Goal: Check status

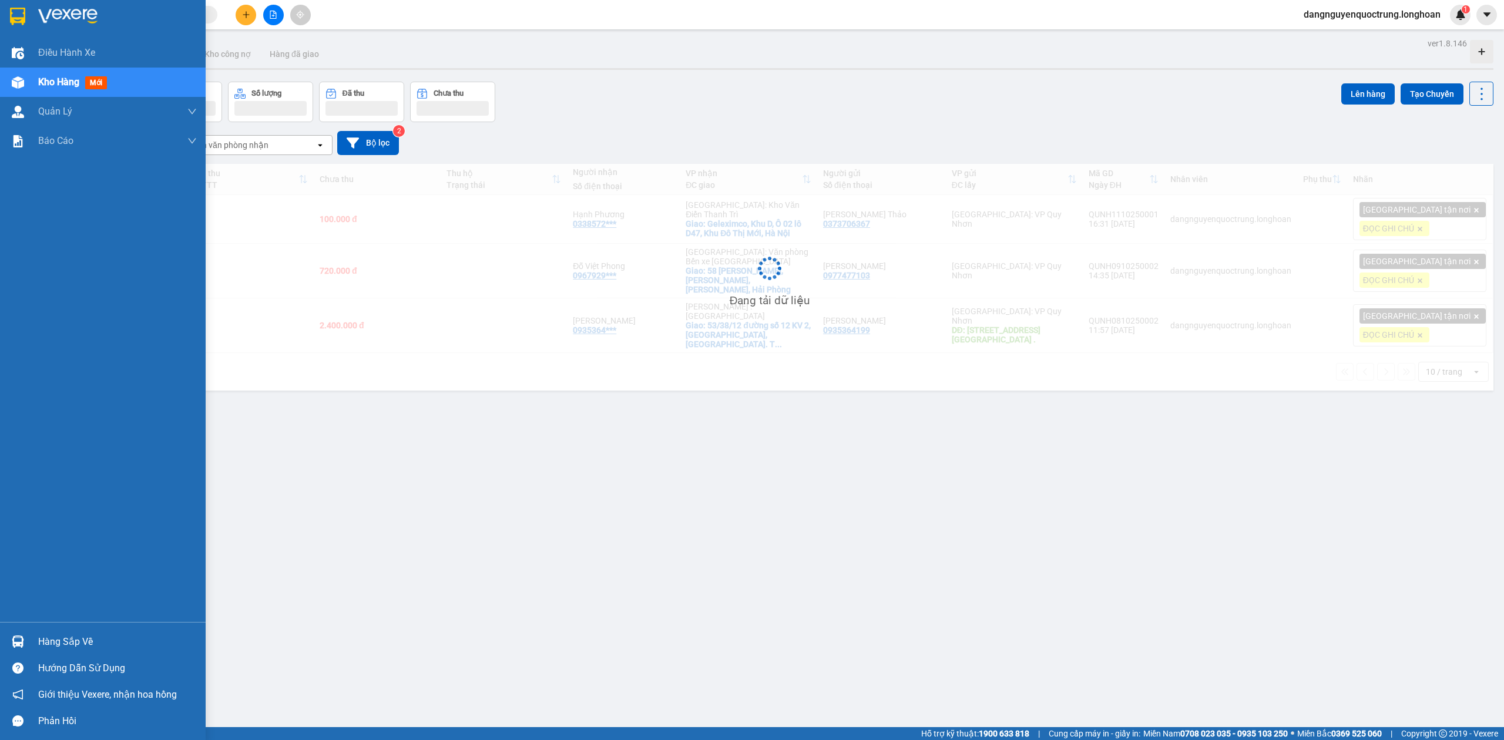
click at [21, 642] on img at bounding box center [18, 642] width 12 height 12
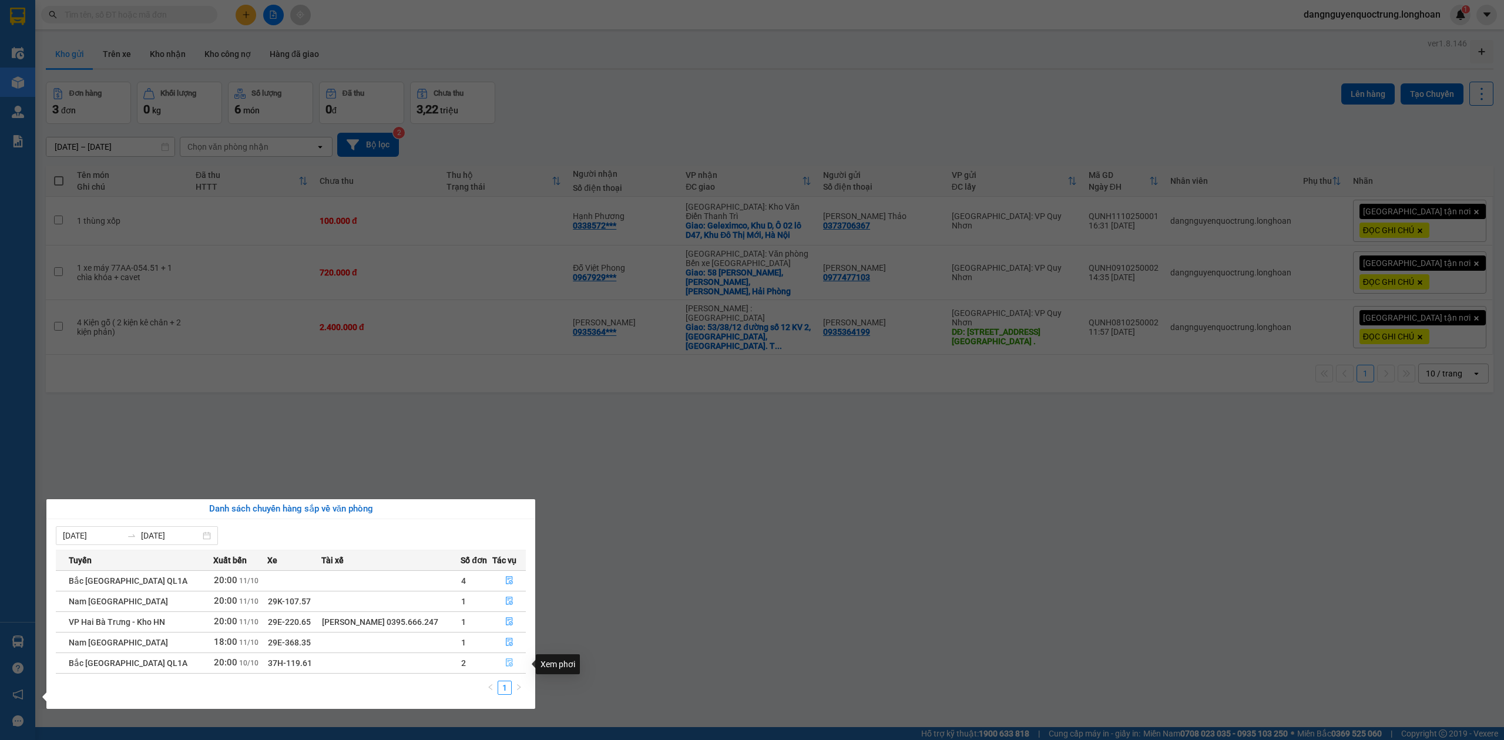
click at [509, 661] on icon "file-done" at bounding box center [509, 663] width 7 height 8
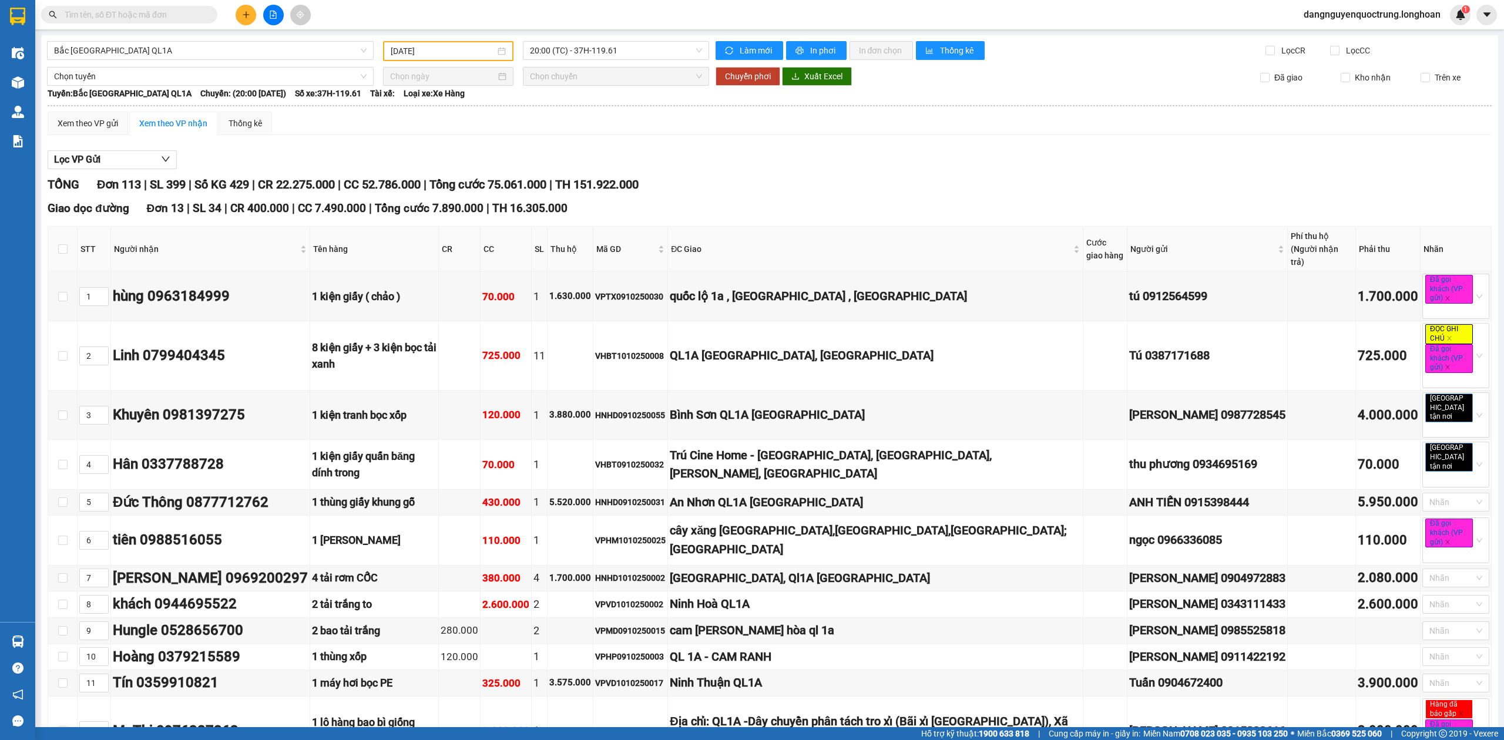
type input "[DATE]"
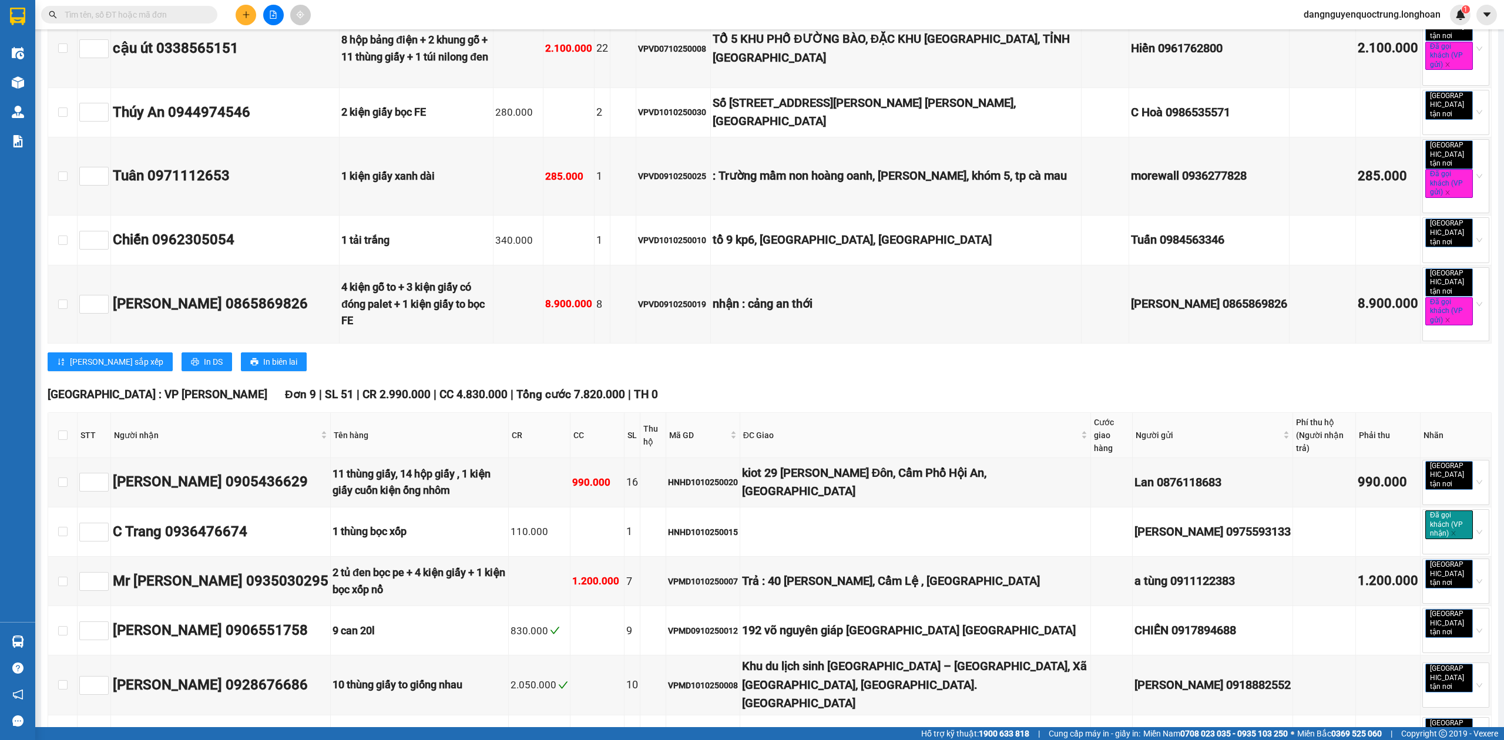
scroll to position [6112, 0]
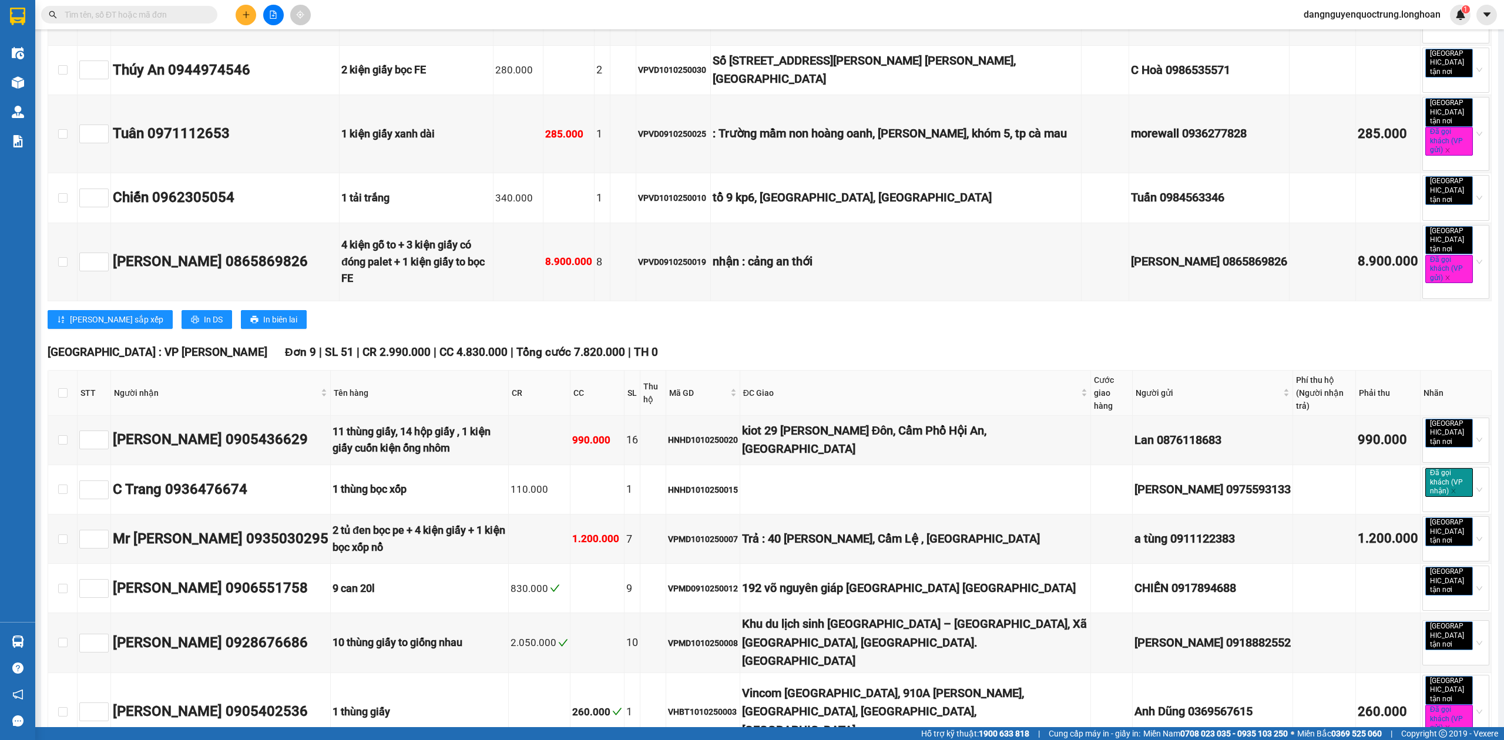
checkbox input "true"
